Goal: Transaction & Acquisition: Purchase product/service

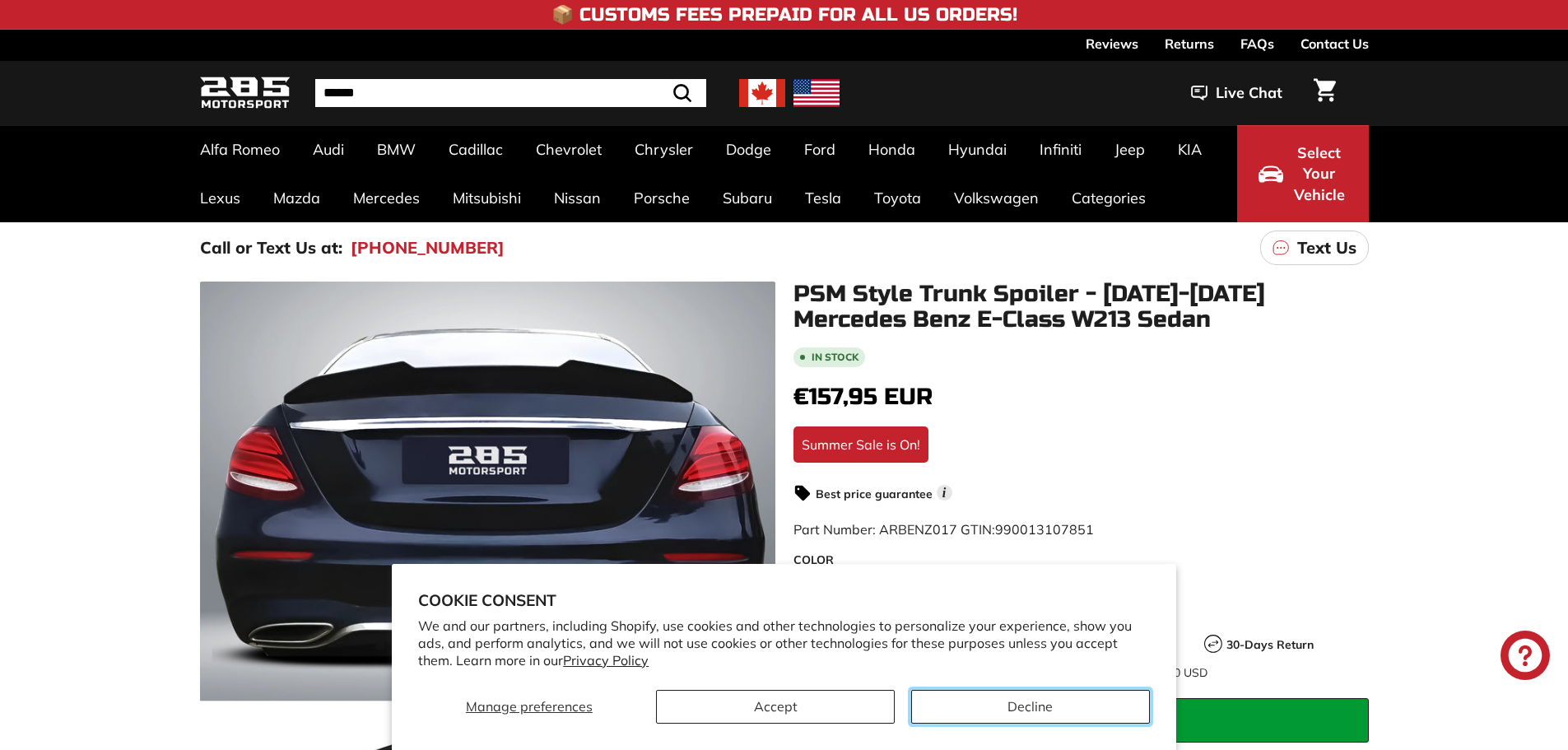
click at [966, 704] on button "Decline" at bounding box center [1030, 706] width 239 height 34
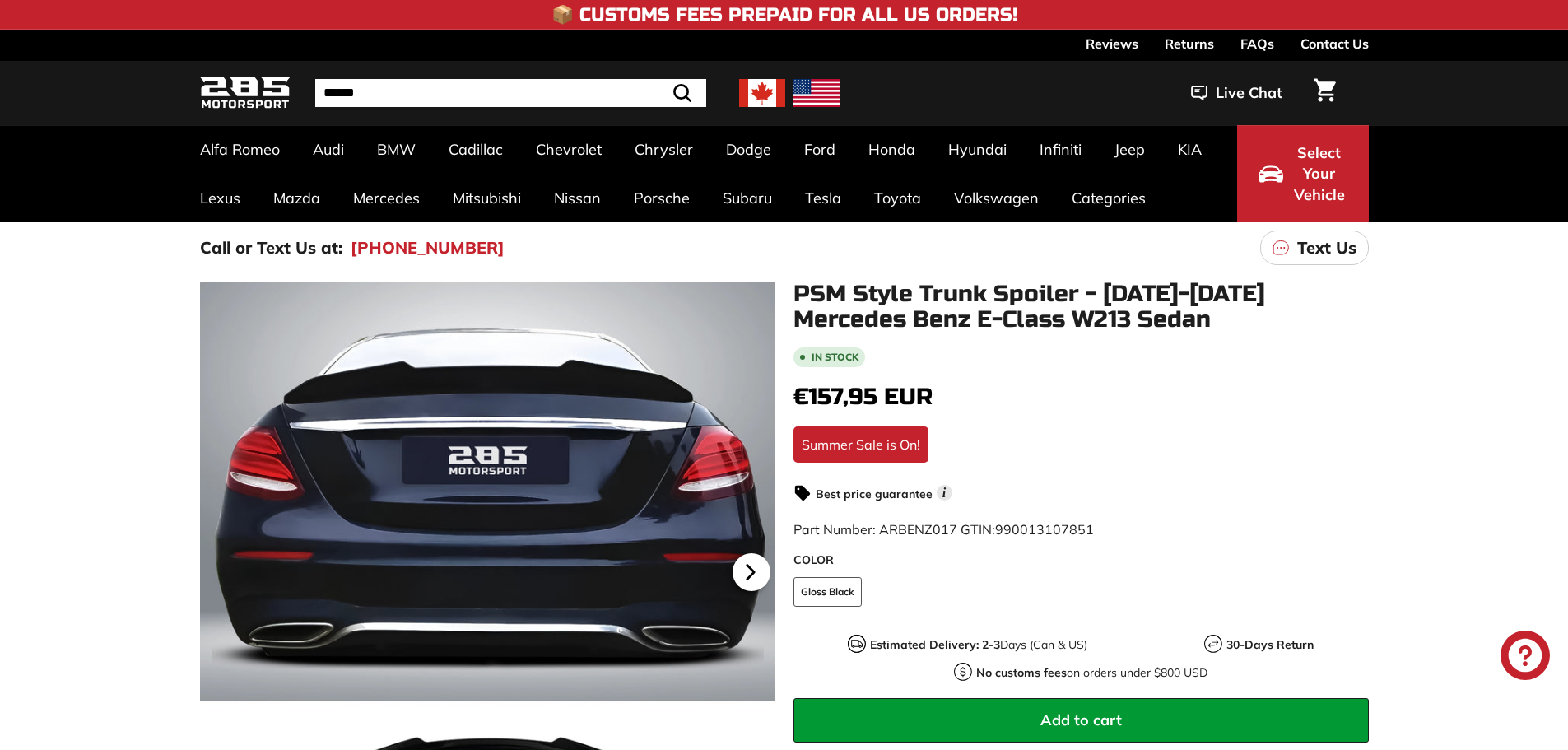
click at [749, 573] on icon at bounding box center [750, 572] width 7 height 14
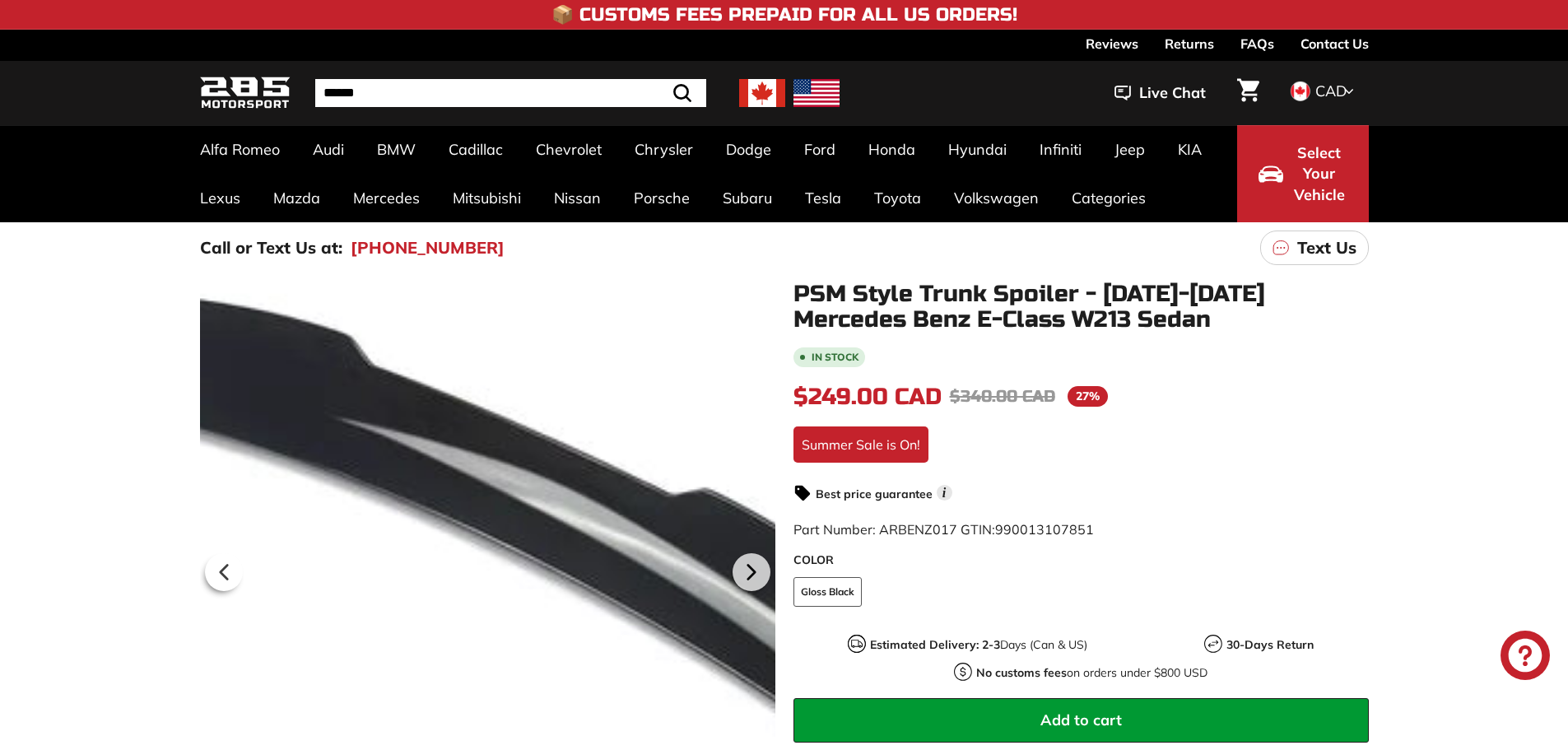
drag, startPoint x: 0, startPoint y: 0, endPoint x: 480, endPoint y: 527, distance: 712.8
click at [480, 527] on div at bounding box center [487, 569] width 575 height 575
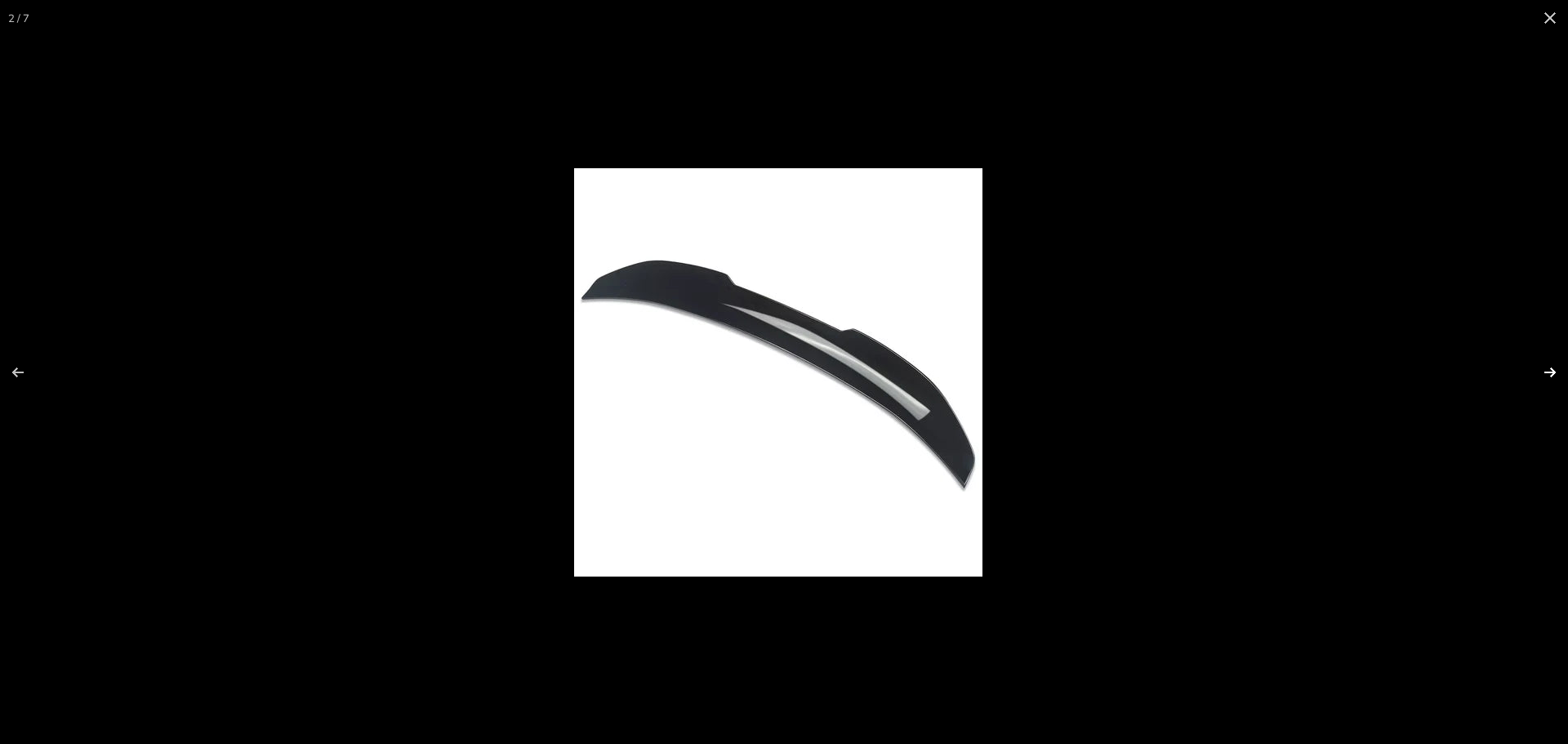
click at [1549, 371] on button at bounding box center [1539, 372] width 57 height 82
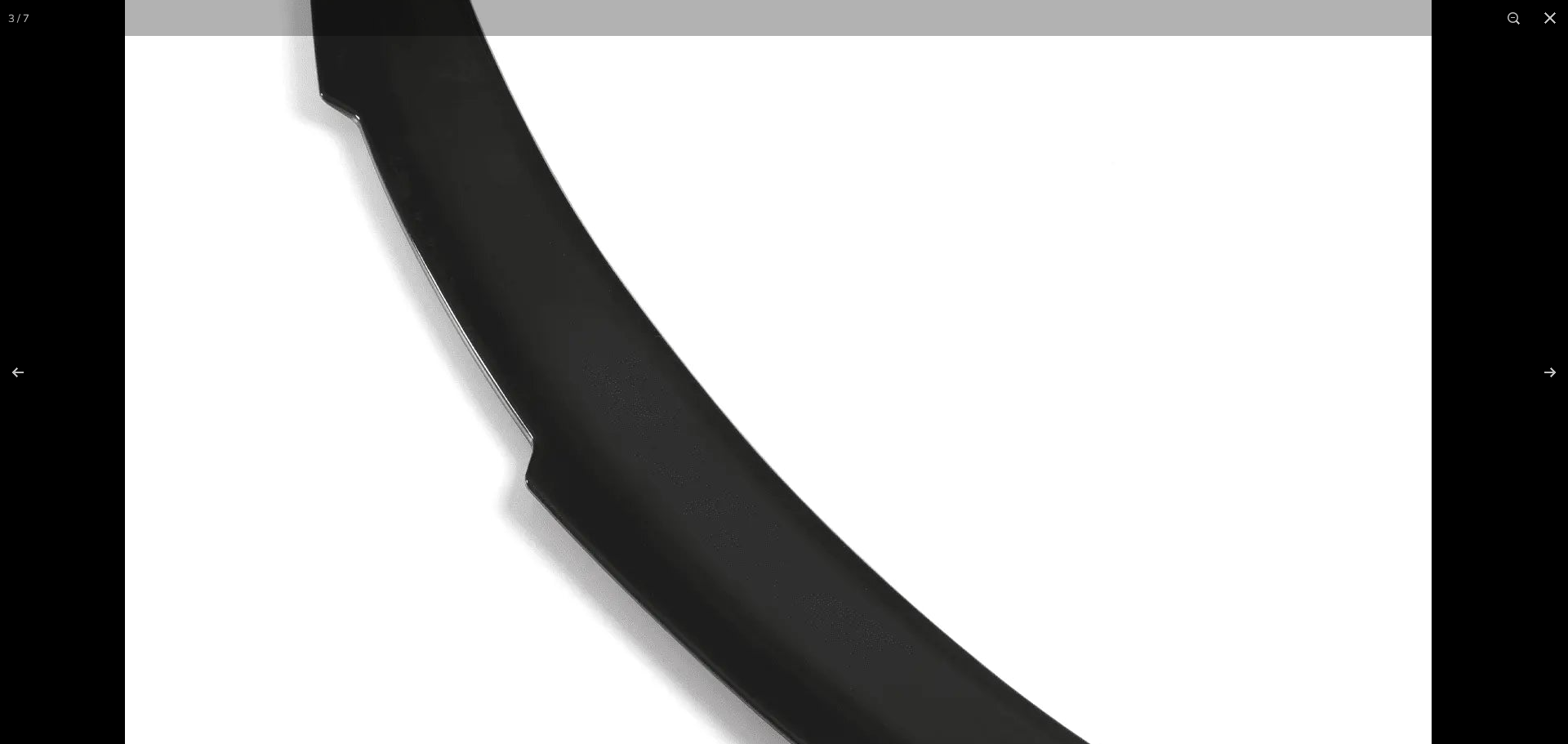
click at [848, 401] on img at bounding box center [778, 345] width 1307 height 1307
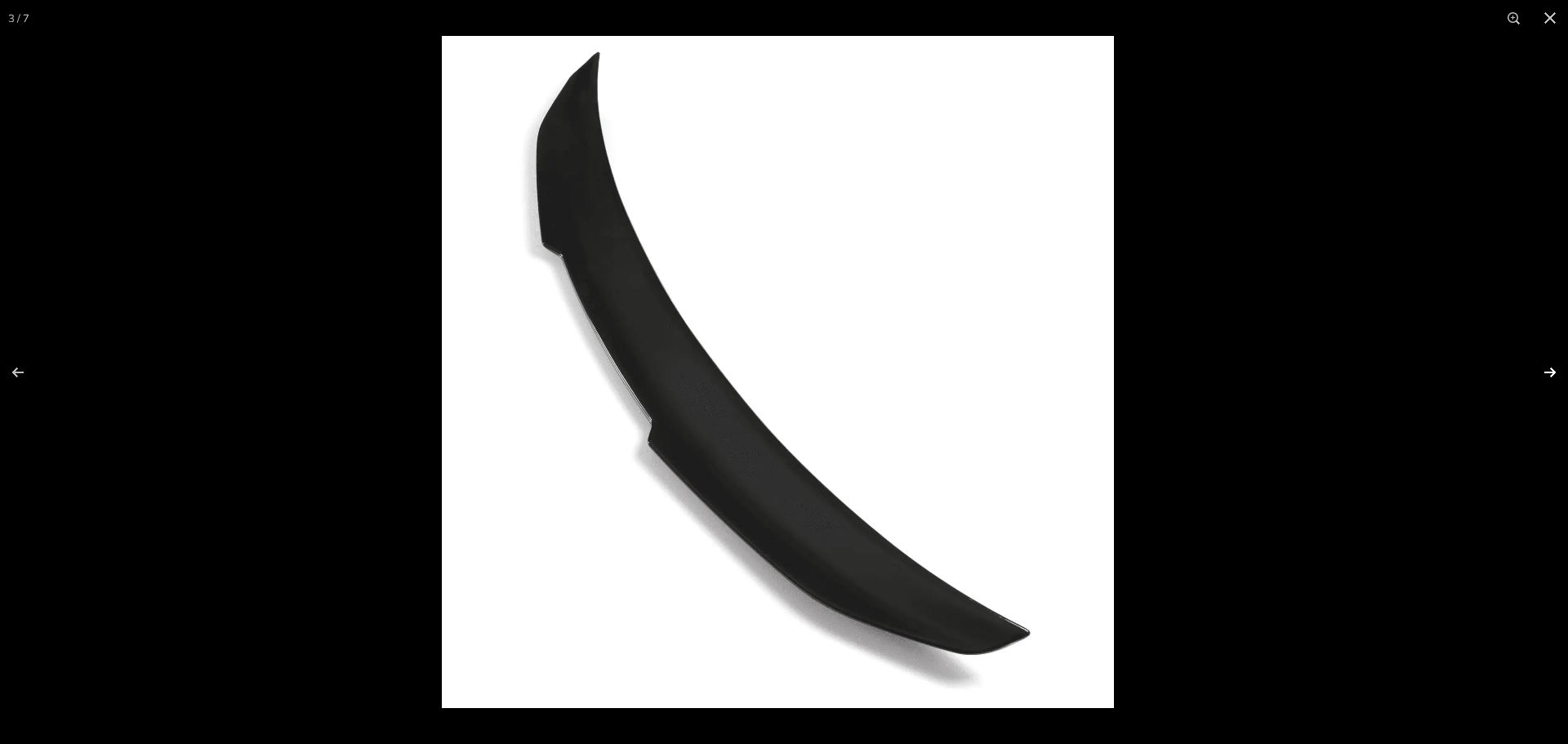
click at [1546, 373] on button at bounding box center [1539, 372] width 57 height 82
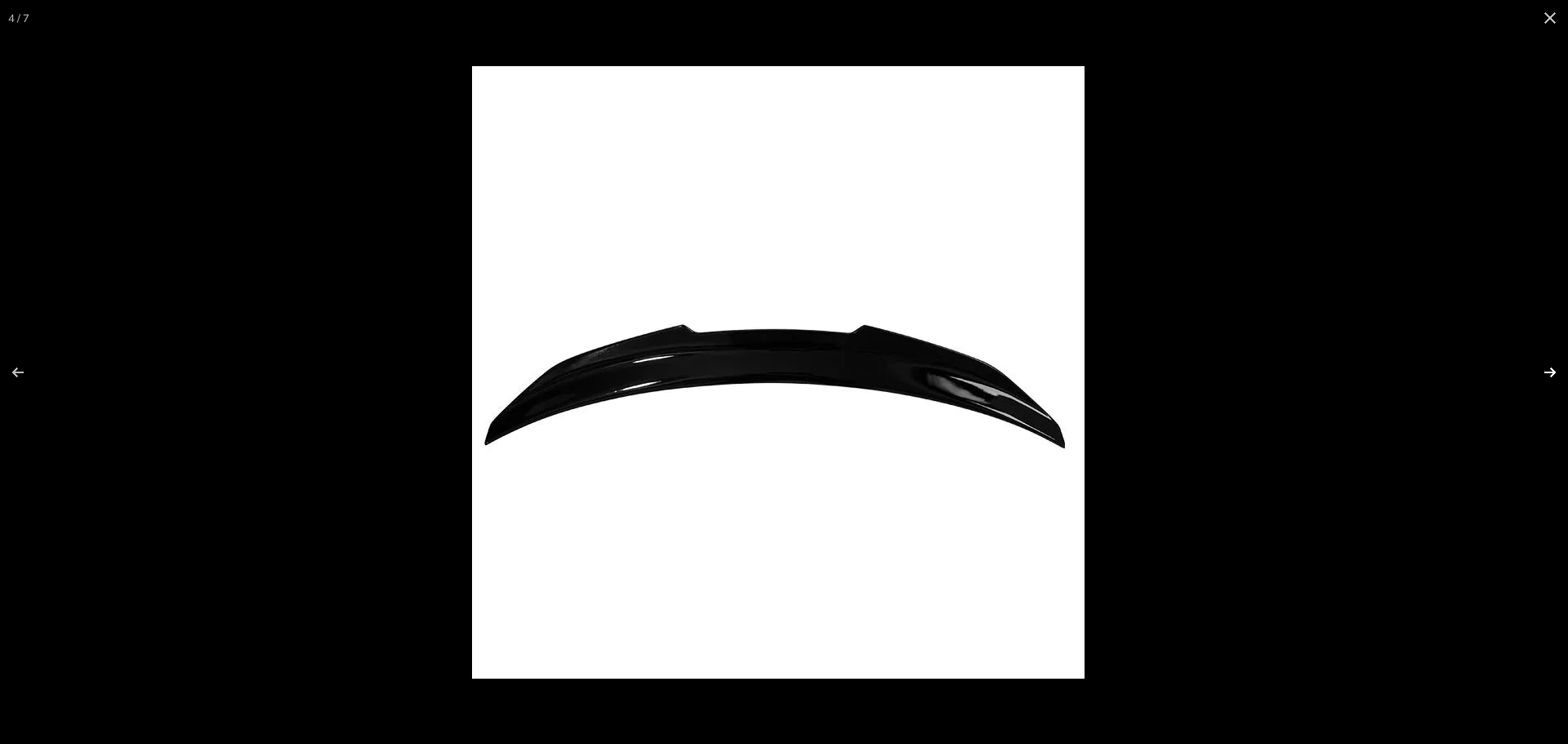
click at [1554, 360] on button at bounding box center [1539, 372] width 57 height 82
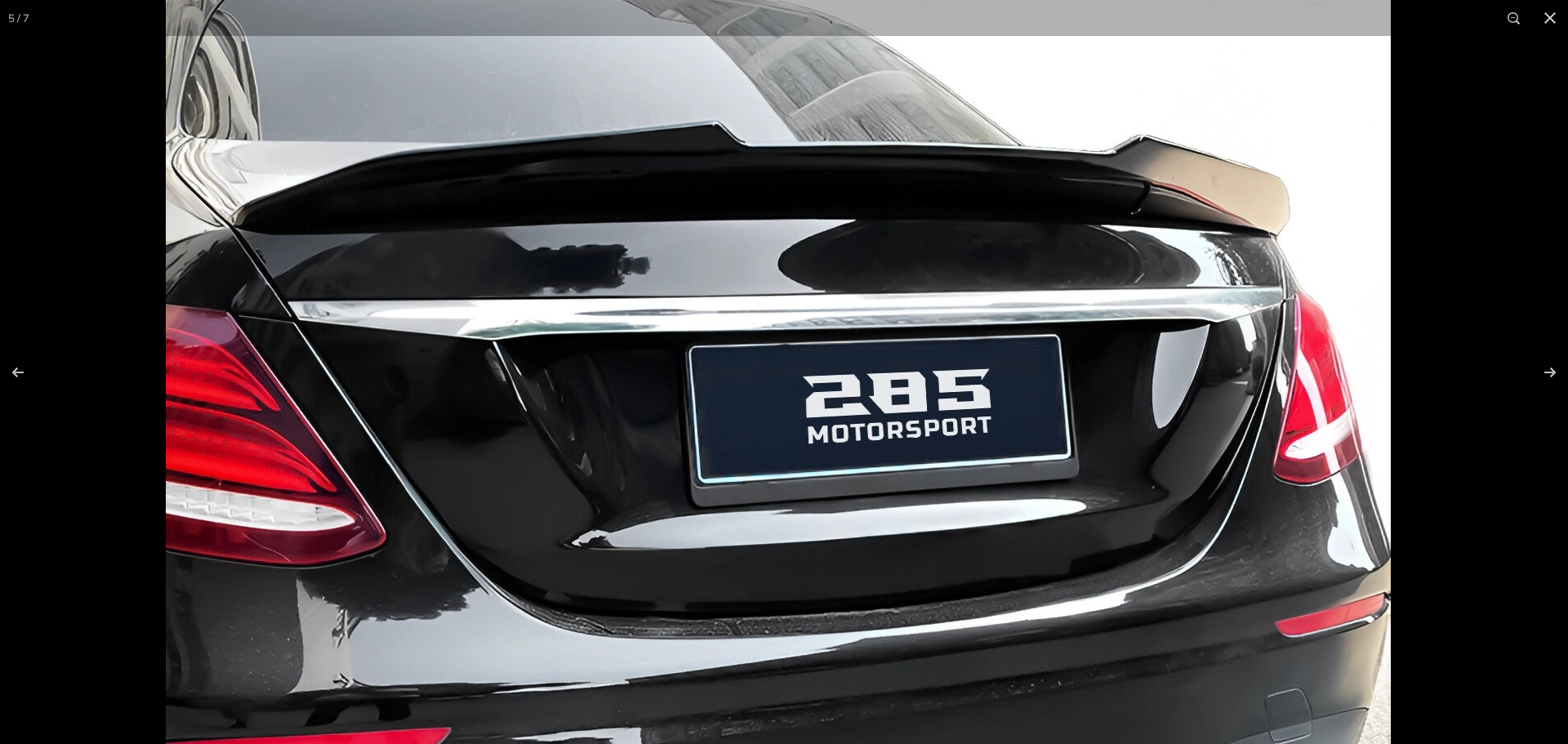
click at [1034, 330] on img at bounding box center [778, 452] width 1225 height 1225
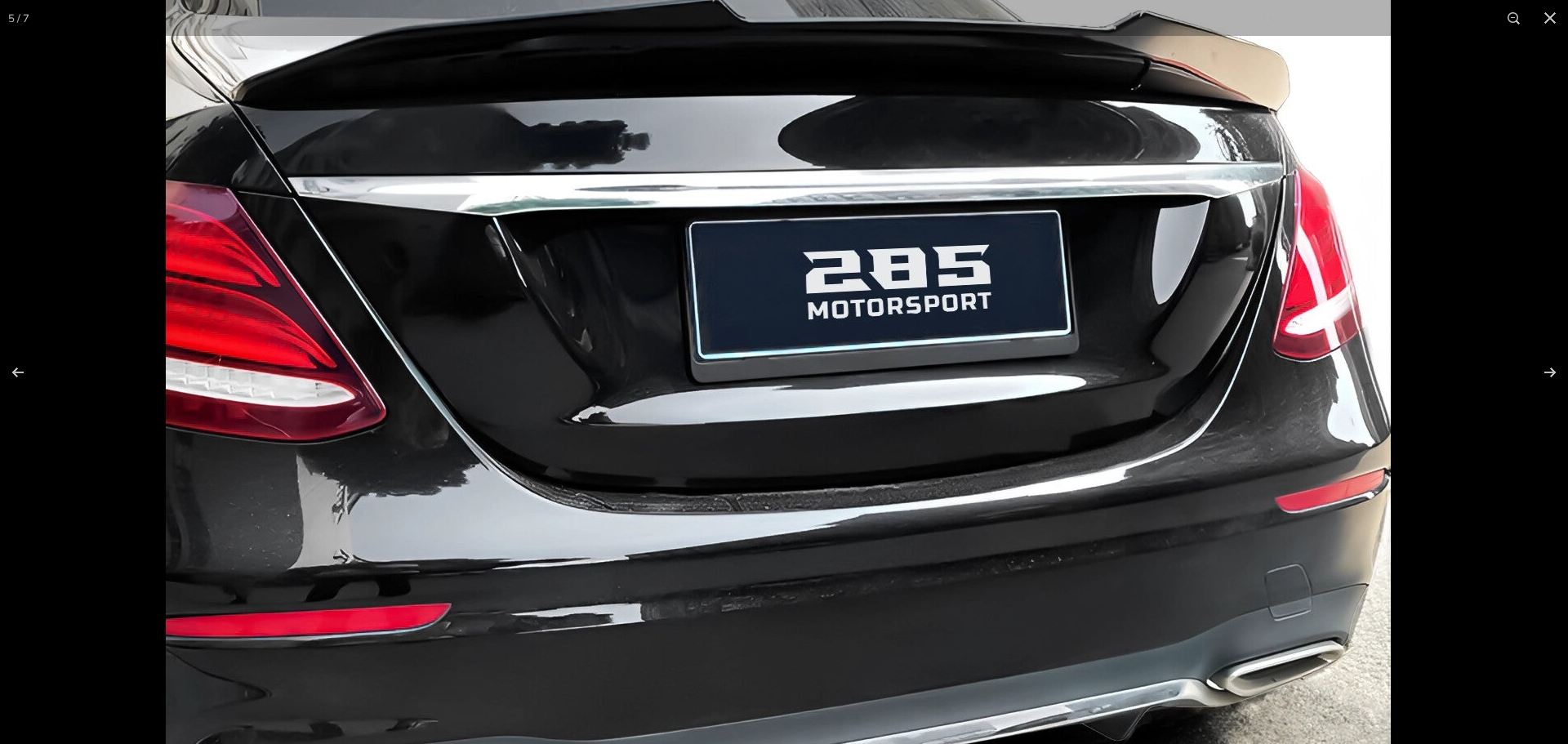
click at [805, 426] on img at bounding box center [778, 327] width 1225 height 1225
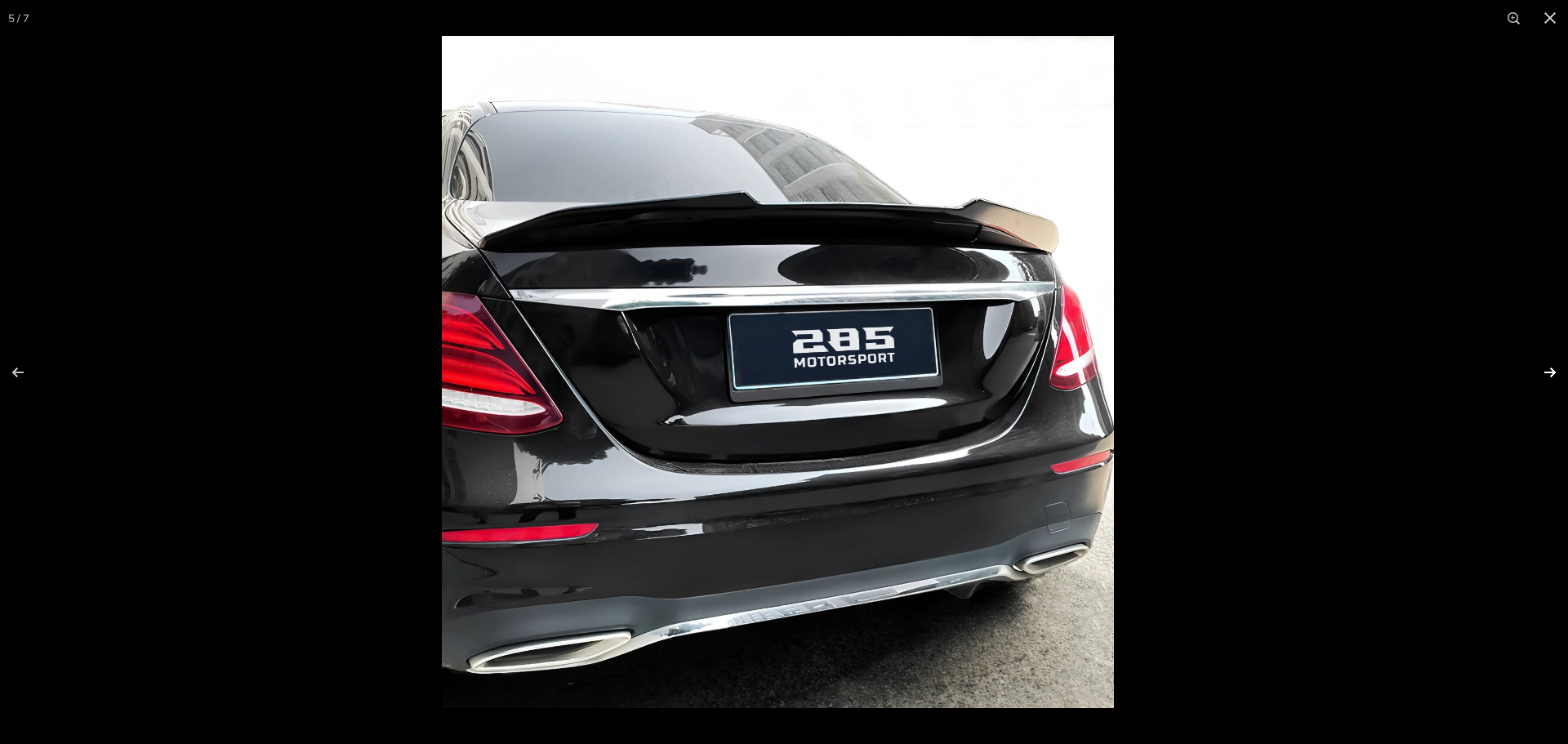
click at [1553, 372] on button at bounding box center [1539, 372] width 57 height 82
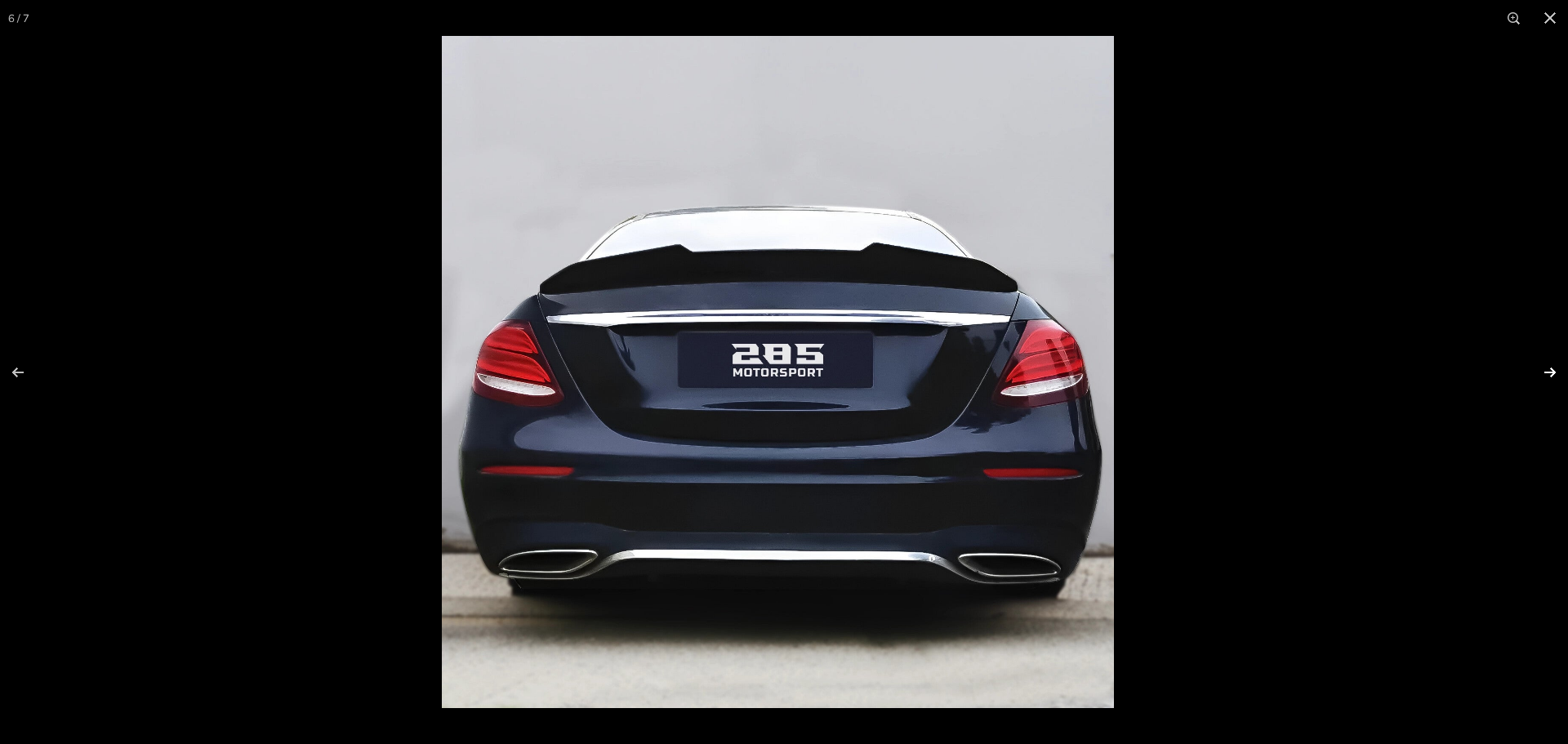
click at [1552, 373] on button at bounding box center [1539, 372] width 57 height 82
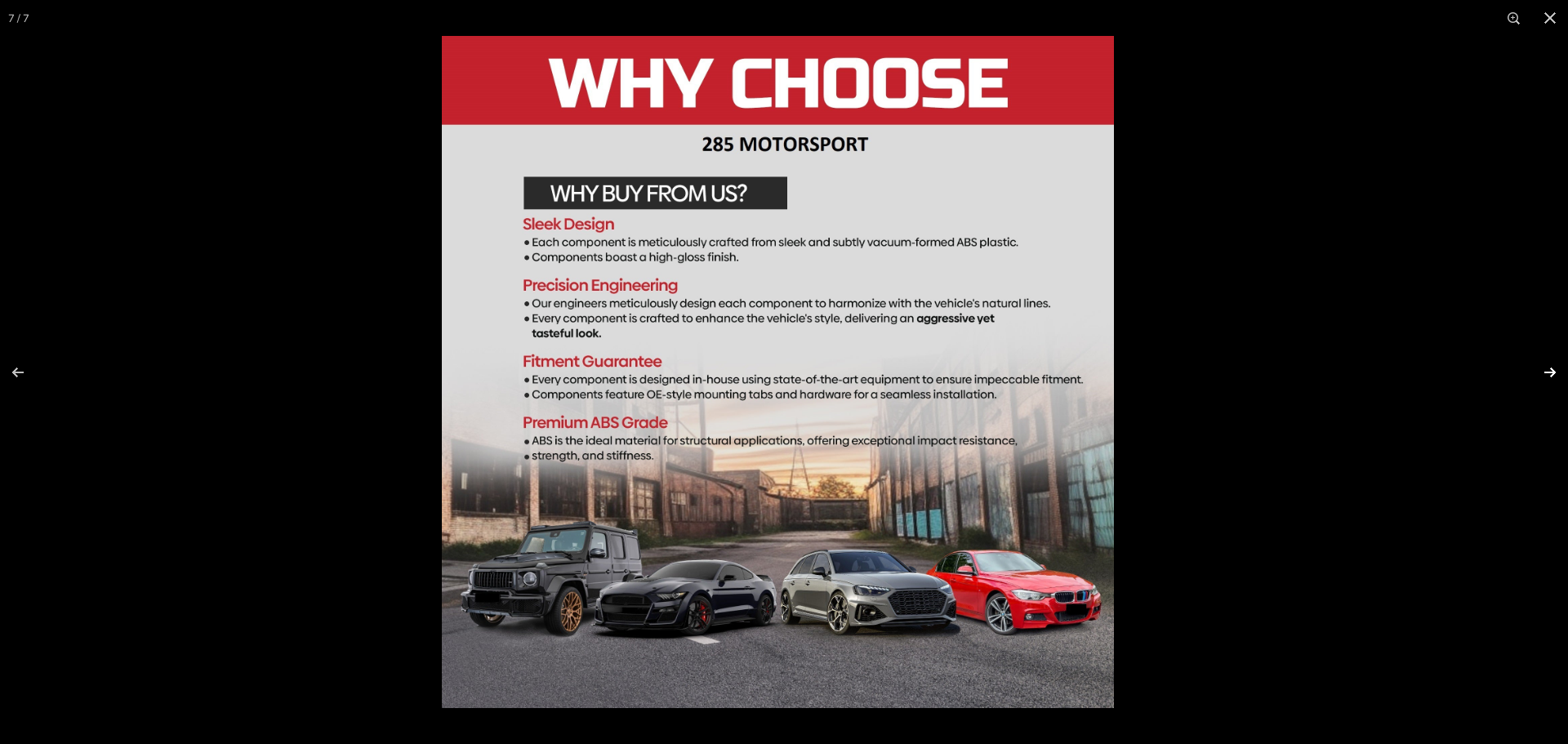
scroll to position [0, 45]
click at [1545, 21] on button at bounding box center [1550, 18] width 36 height 36
